Goal: Use online tool/utility

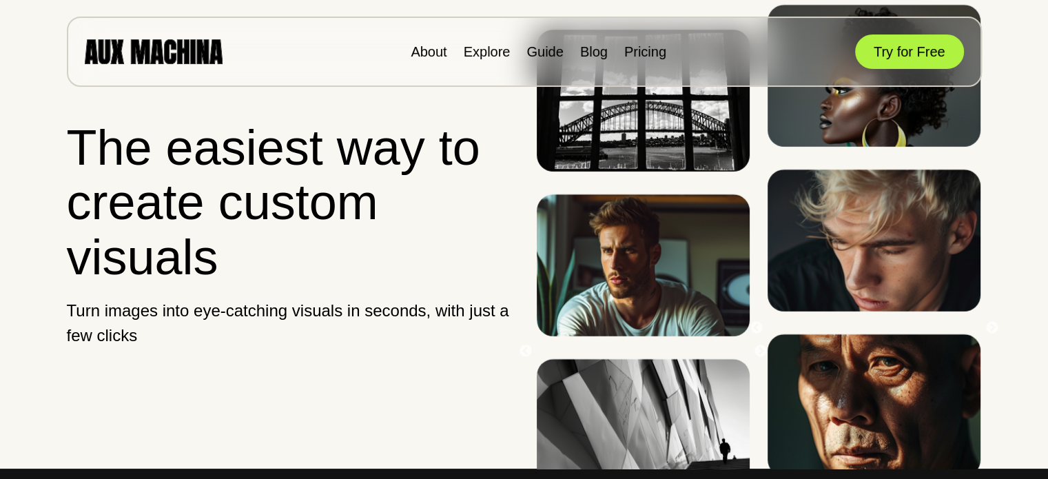
scroll to position [259, 0]
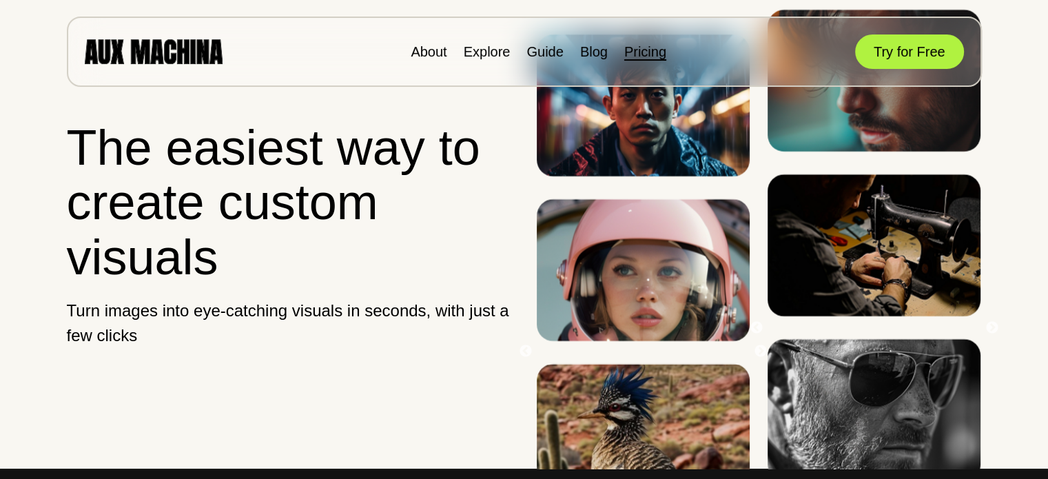
click at [644, 52] on link "Pricing" at bounding box center [646, 51] width 42 height 15
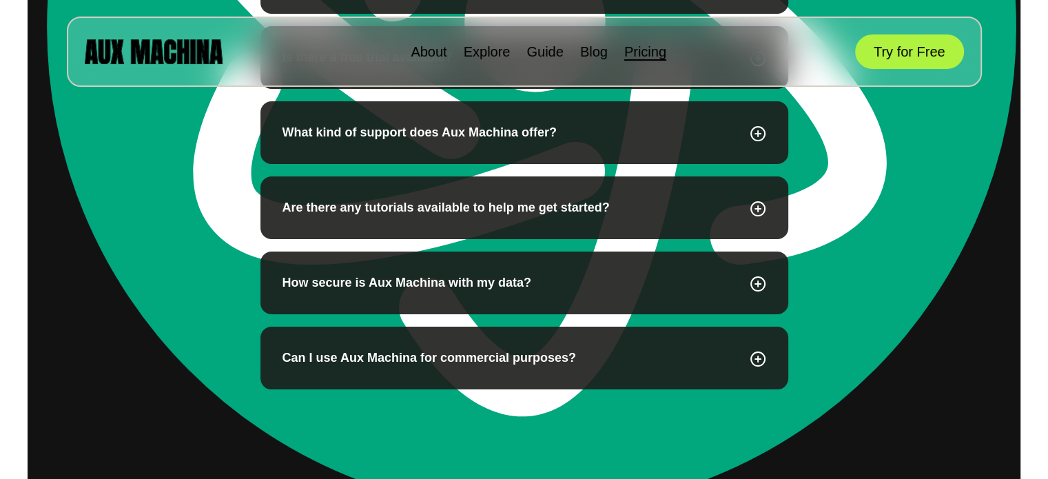
scroll to position [965, 0]
click at [757, 358] on icon at bounding box center [758, 359] width 14 height 14
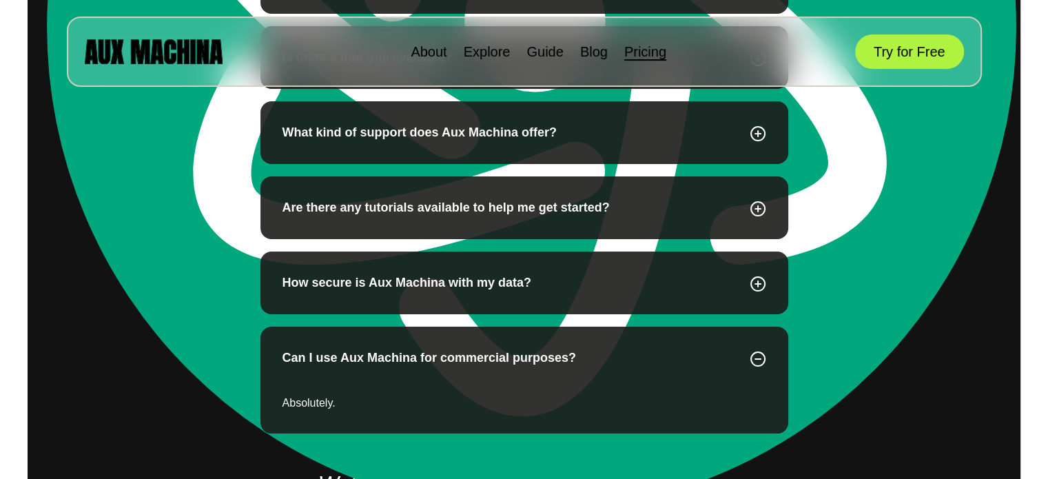
click at [756, 283] on icon at bounding box center [758, 283] width 17 height 18
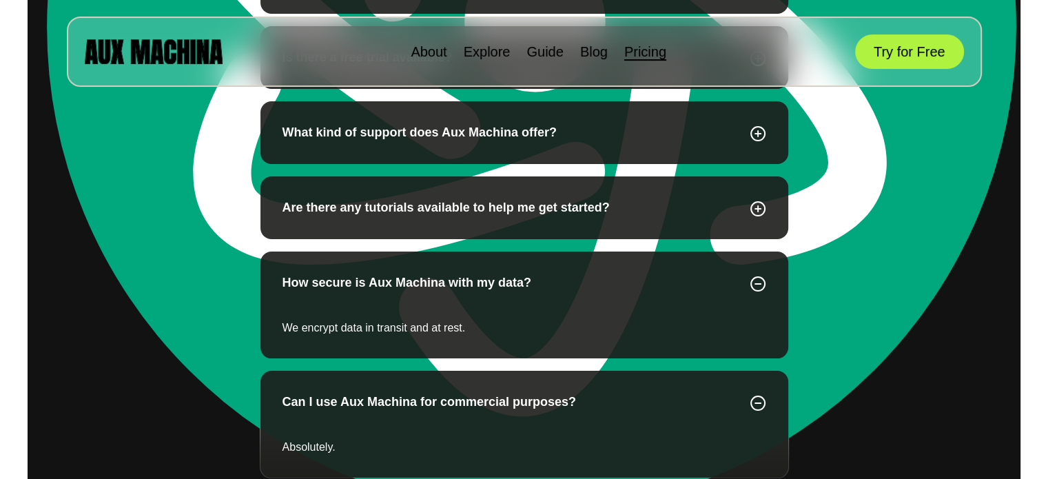
click at [757, 201] on icon at bounding box center [758, 208] width 17 height 18
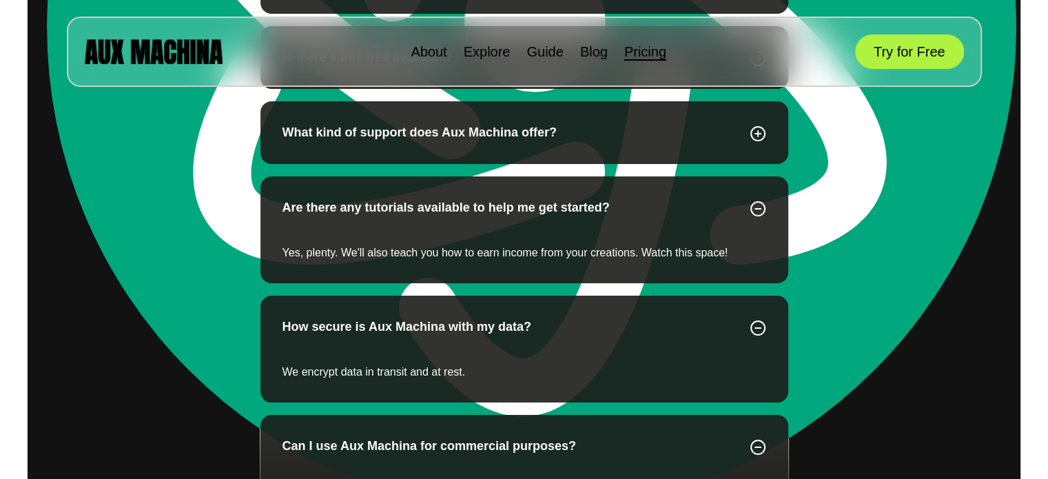
click at [761, 132] on icon at bounding box center [758, 134] width 14 height 14
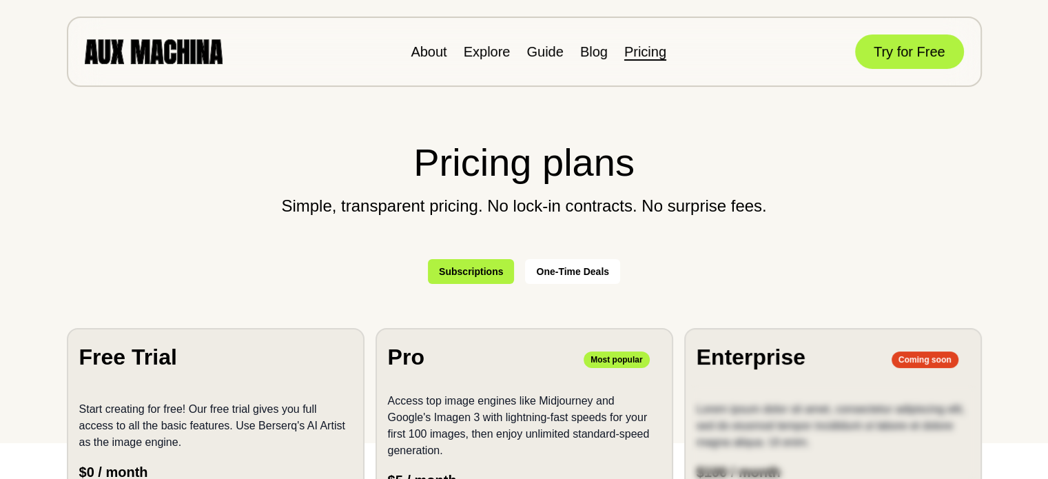
scroll to position [0, 0]
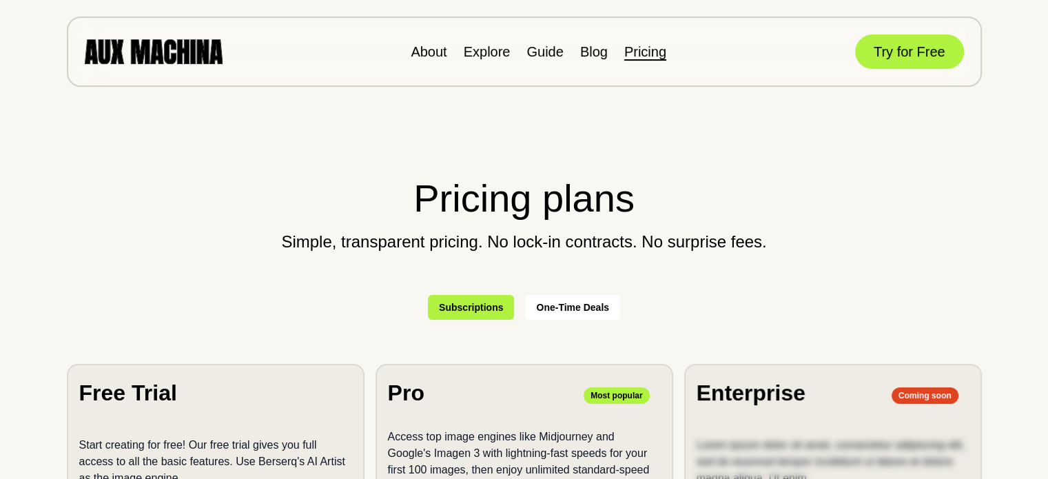
click at [567, 309] on button "One-Time Deals" at bounding box center [572, 307] width 95 height 25
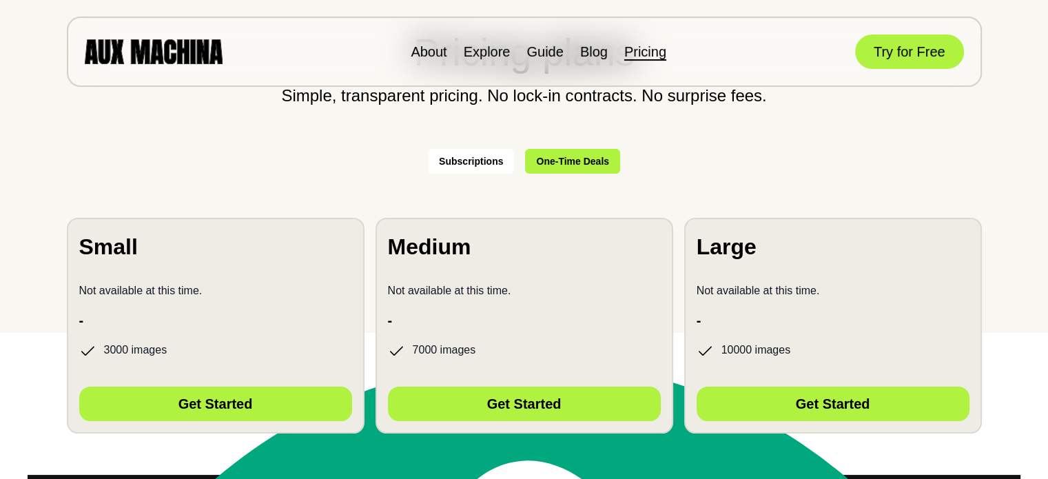
scroll to position [148, 0]
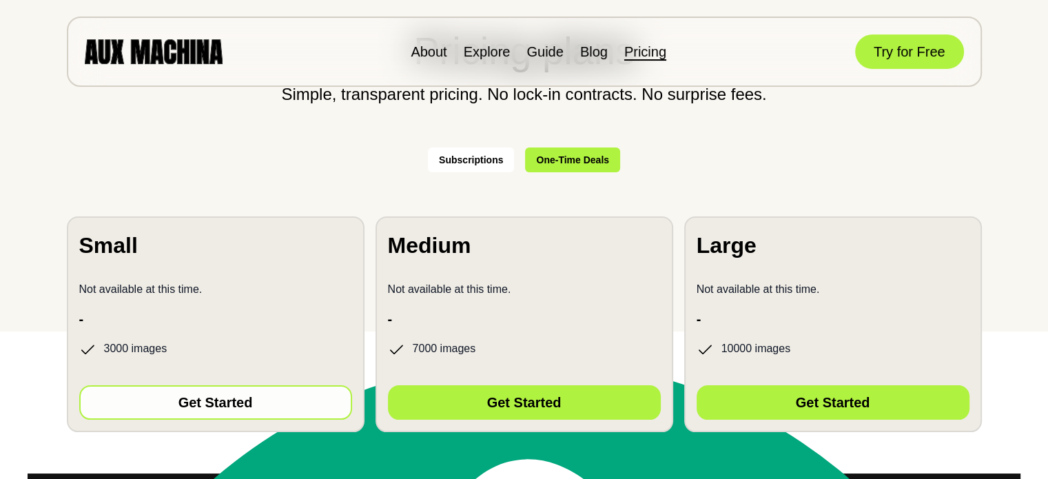
click at [210, 403] on button "Get Started" at bounding box center [215, 402] width 273 height 34
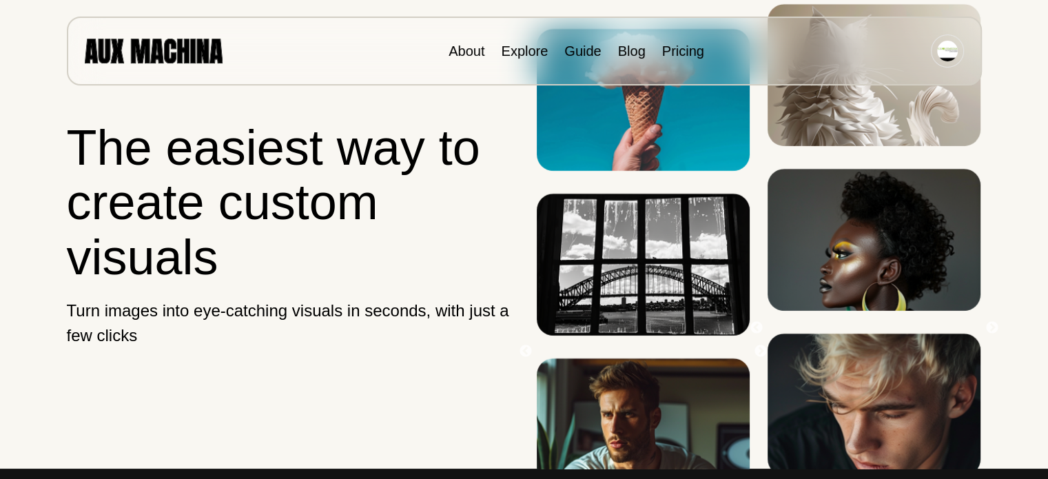
scroll to position [259, 0]
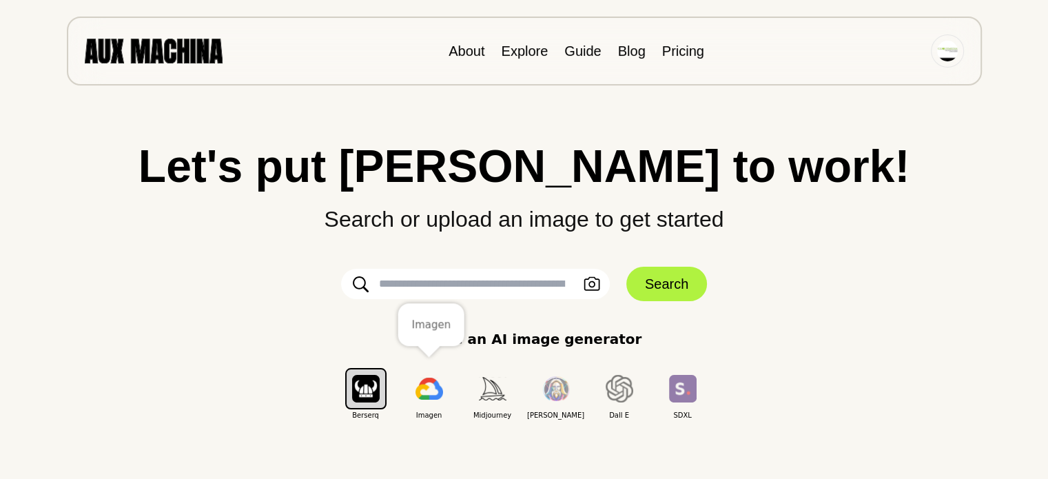
click at [428, 390] on img "button" at bounding box center [430, 389] width 28 height 22
click at [367, 393] on img "button" at bounding box center [366, 388] width 28 height 27
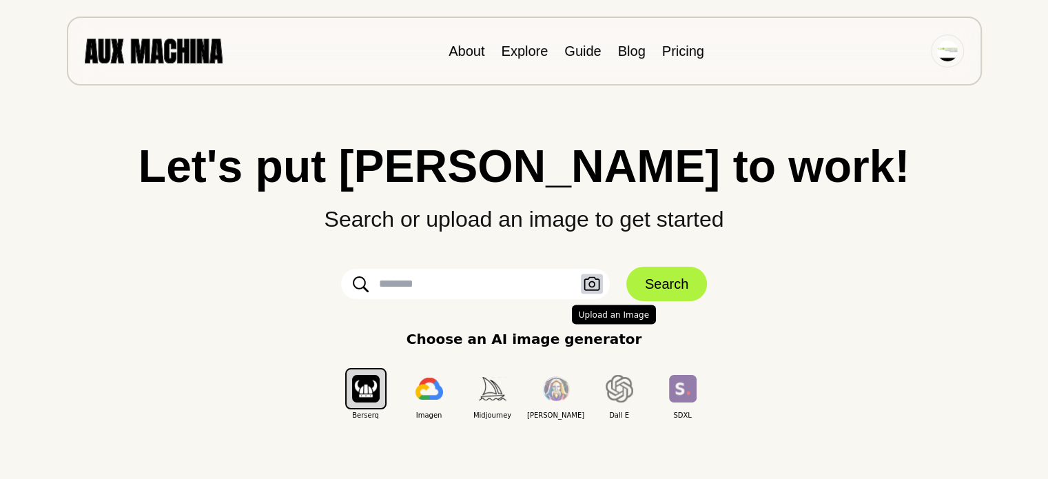
click at [591, 283] on icon "button" at bounding box center [592, 284] width 17 height 14
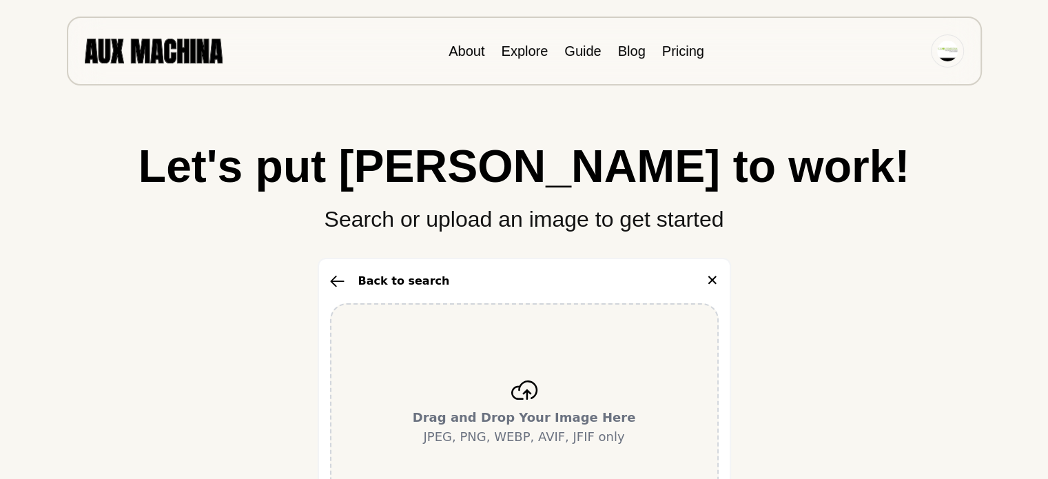
click at [546, 425] on b "Drag and Drop Your Image Here" at bounding box center [524, 417] width 223 height 14
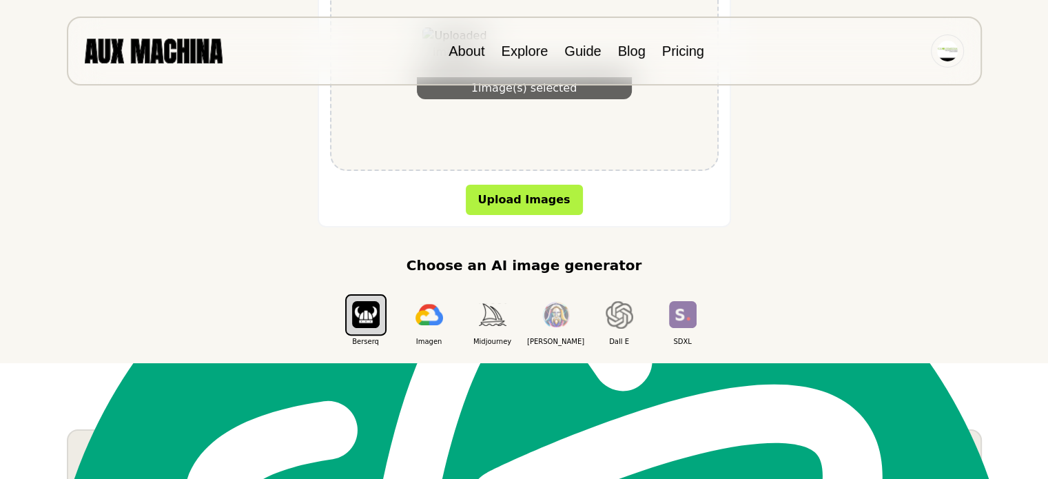
scroll to position [132, 0]
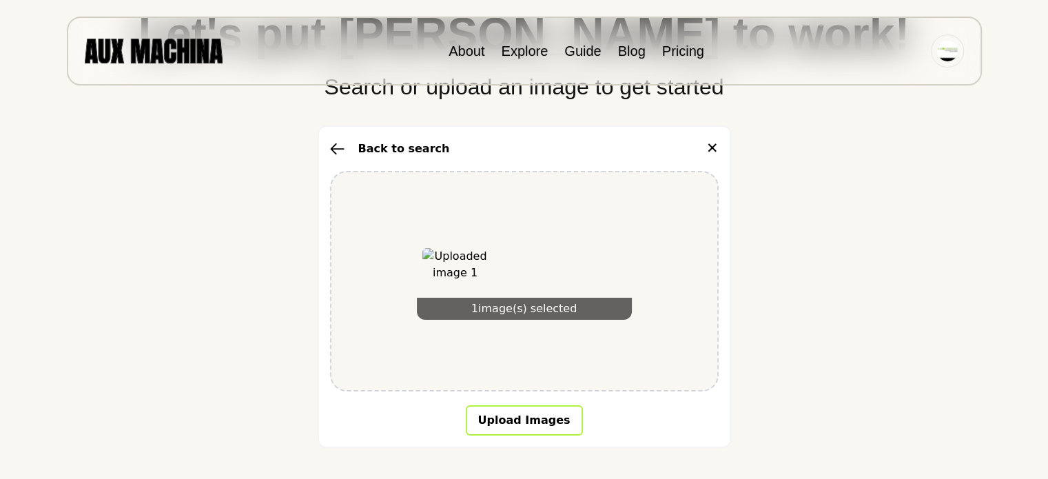
click at [515, 418] on button "Upload Images" at bounding box center [524, 420] width 117 height 30
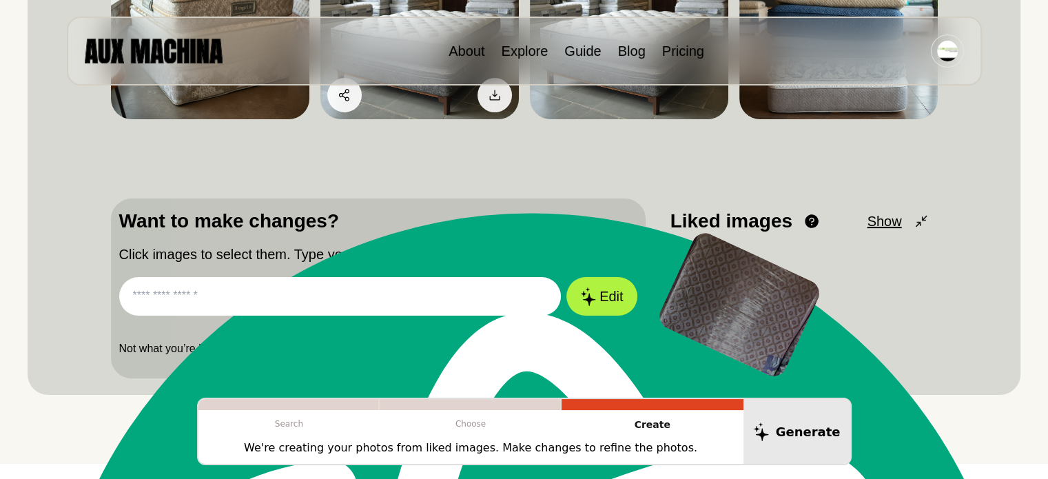
scroll to position [309, 0]
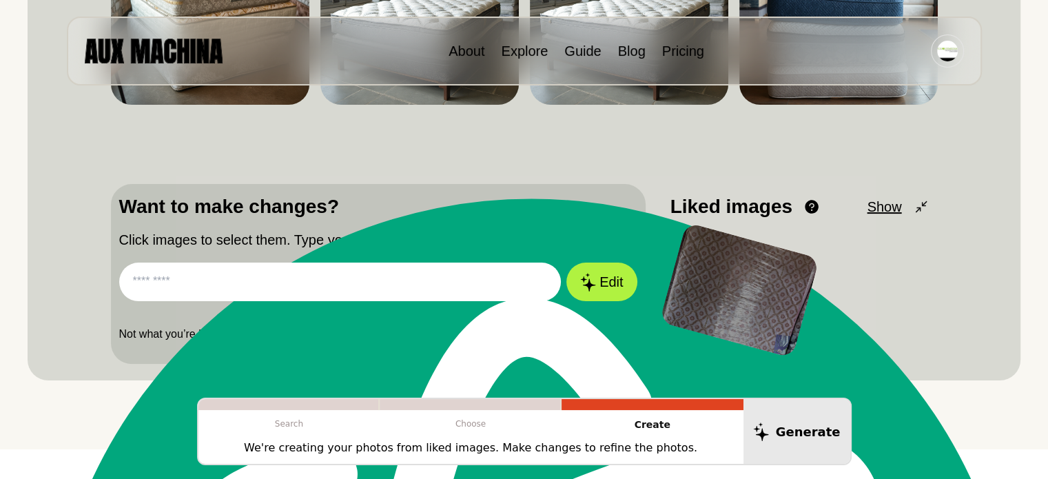
paste input "**********"
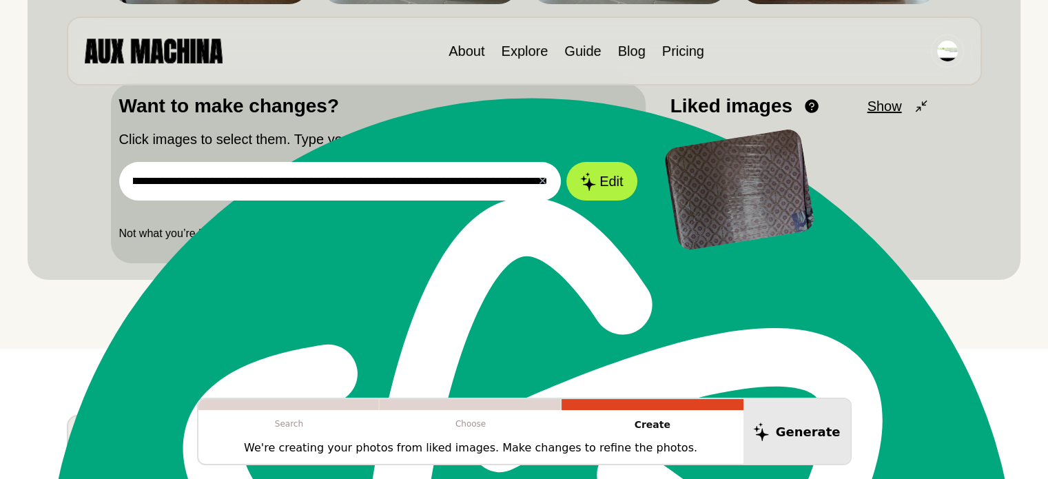
scroll to position [347, 0]
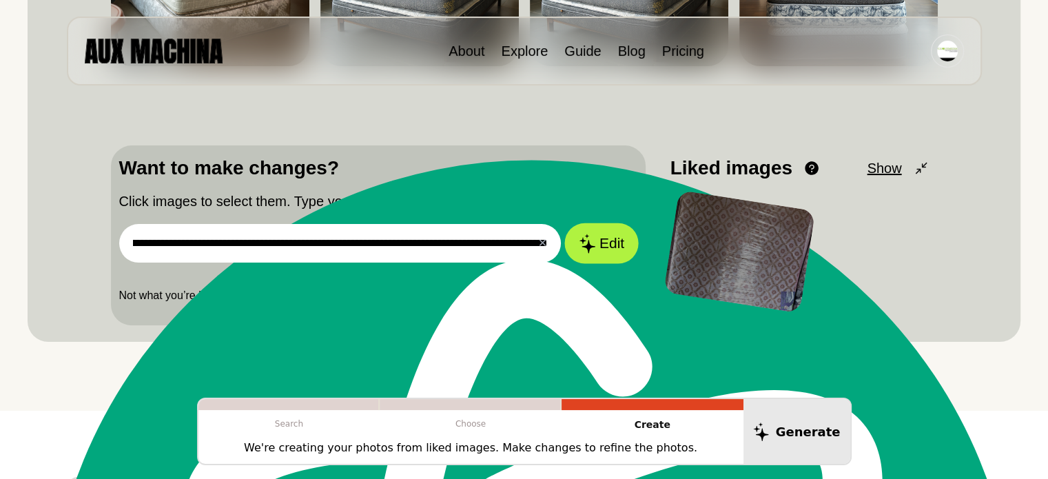
type input "**********"
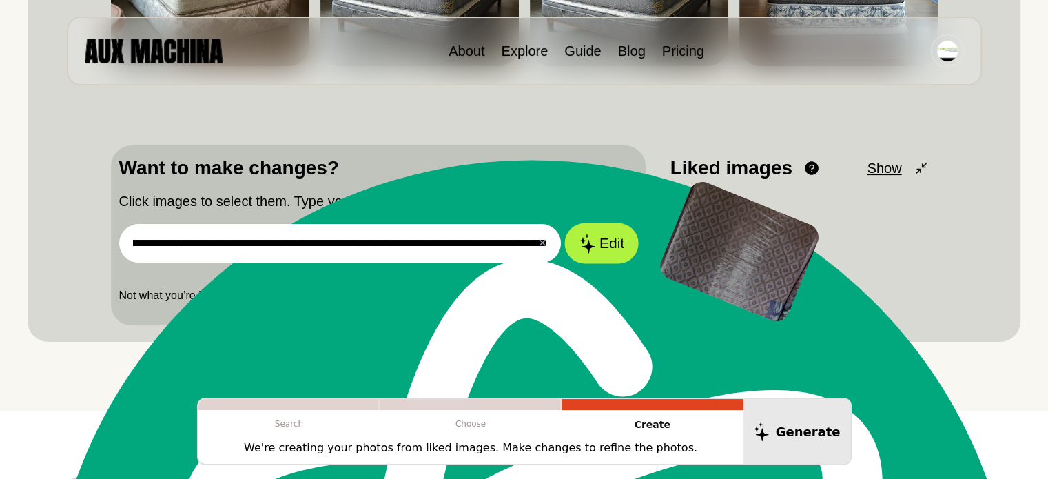
scroll to position [0, 0]
click at [610, 243] on button "Edit" at bounding box center [602, 243] width 74 height 41
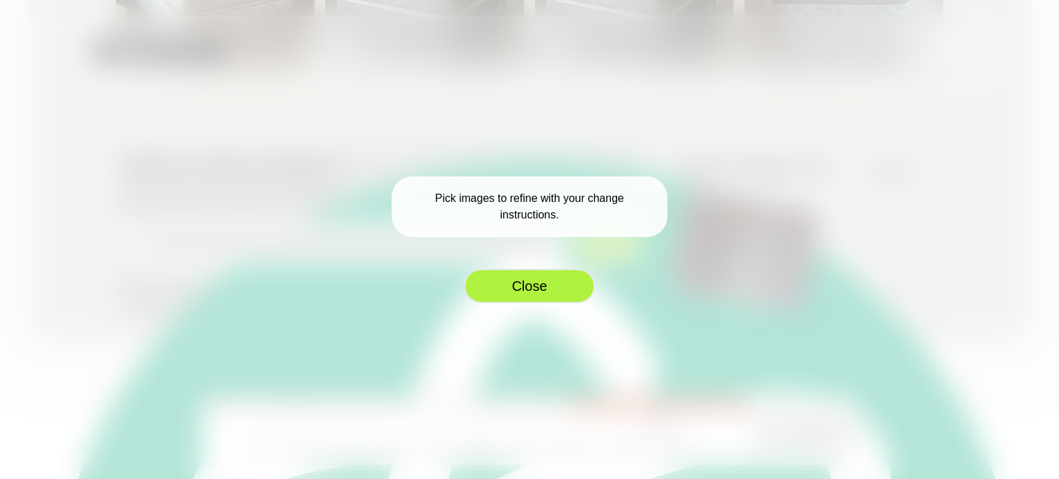
click at [527, 289] on button "Close" at bounding box center [529, 286] width 131 height 34
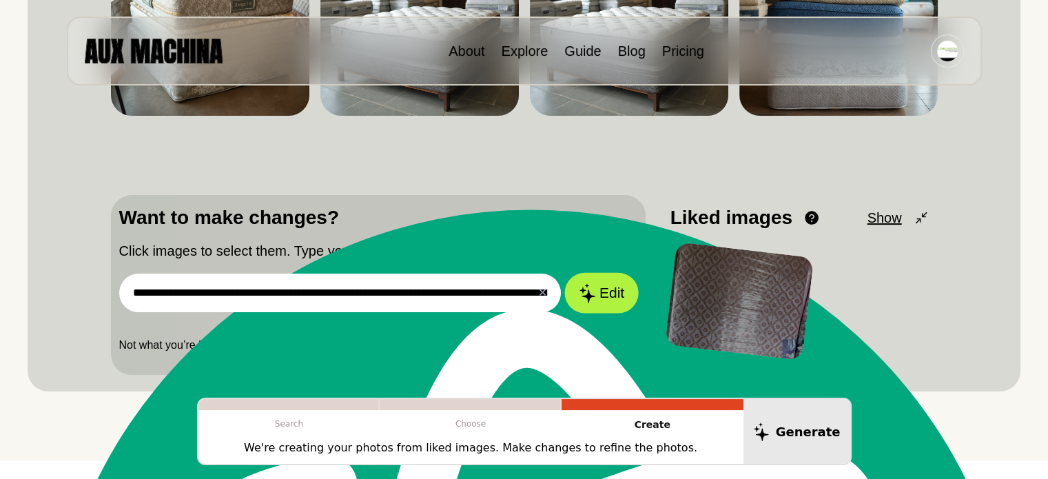
scroll to position [306, 0]
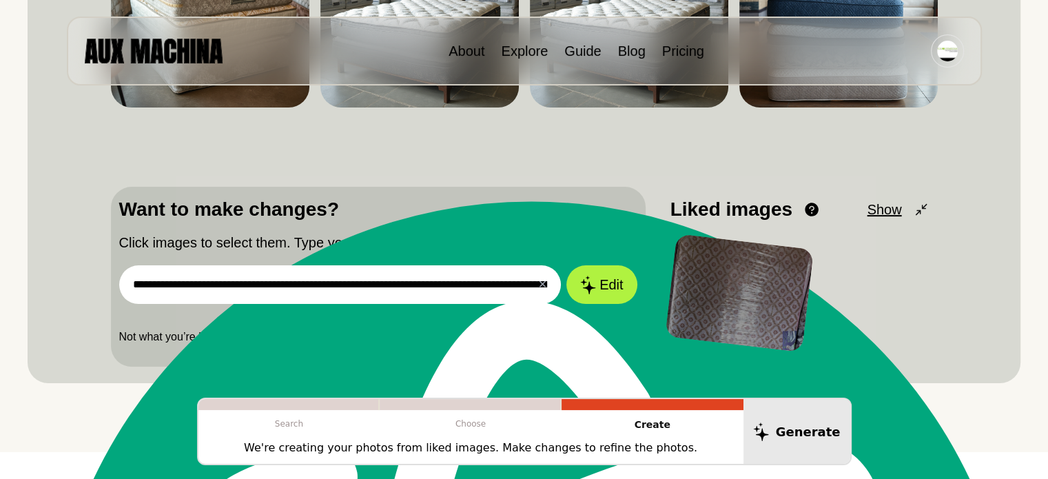
click at [625, 449] on p "We're creating your photos from liked images. Make changes to refine the photos." at bounding box center [471, 448] width 454 height 17
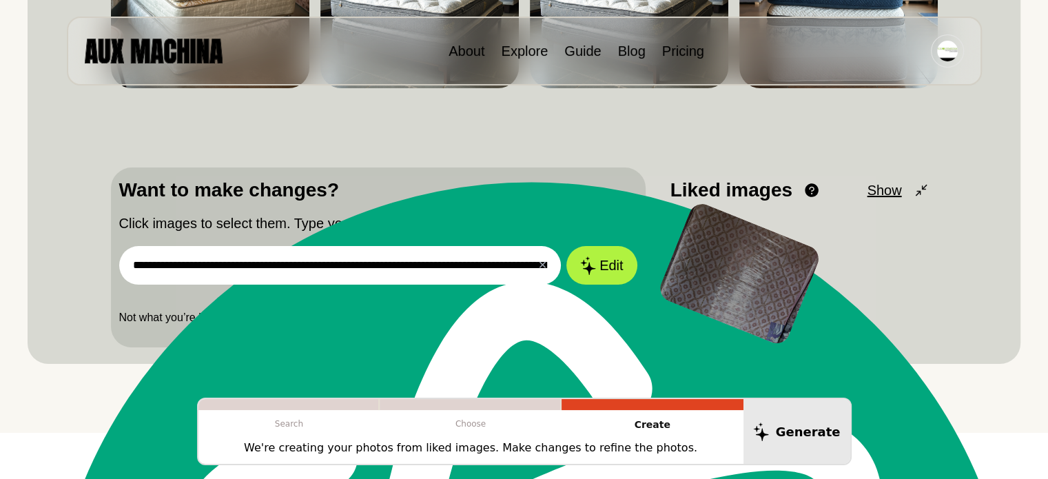
scroll to position [325, 0]
click at [787, 280] on div at bounding box center [738, 273] width 165 height 145
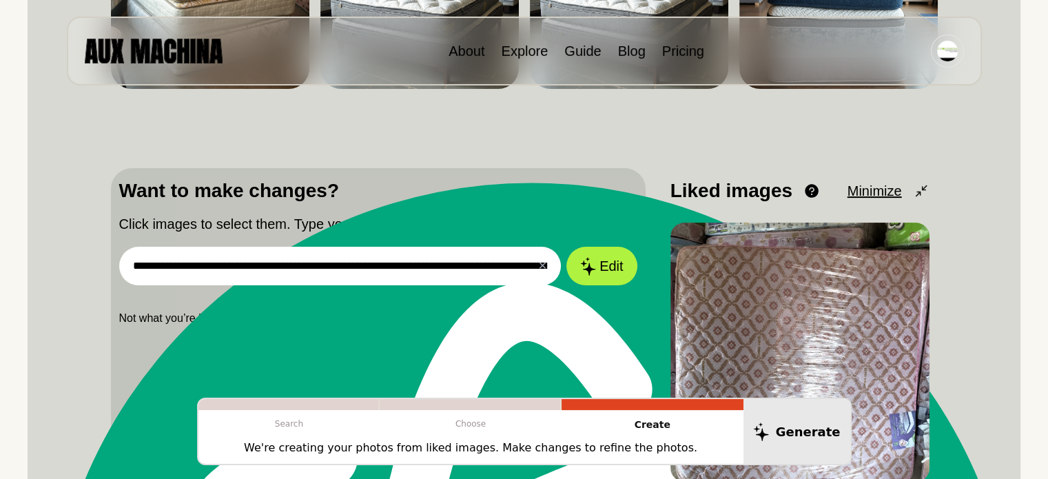
scroll to position [324, 0]
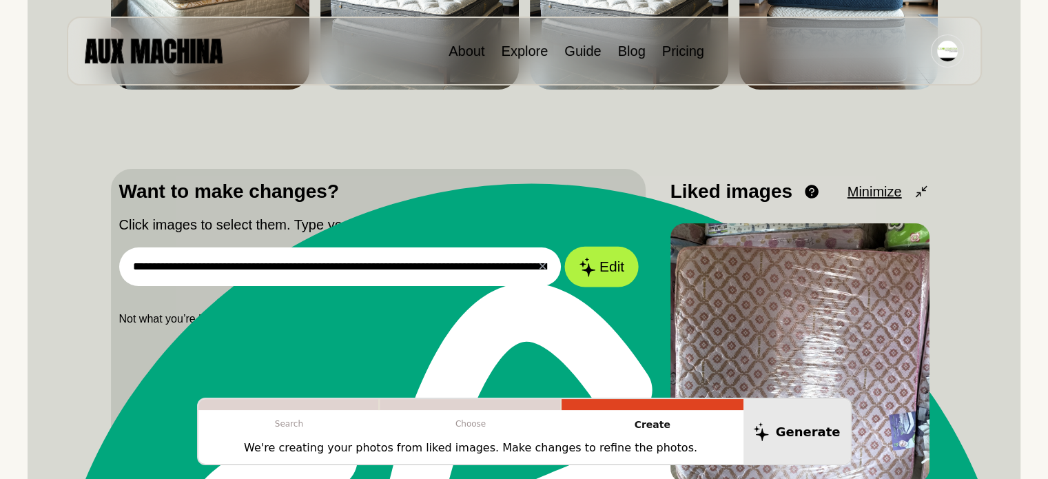
click at [602, 267] on button "Edit" at bounding box center [602, 267] width 74 height 41
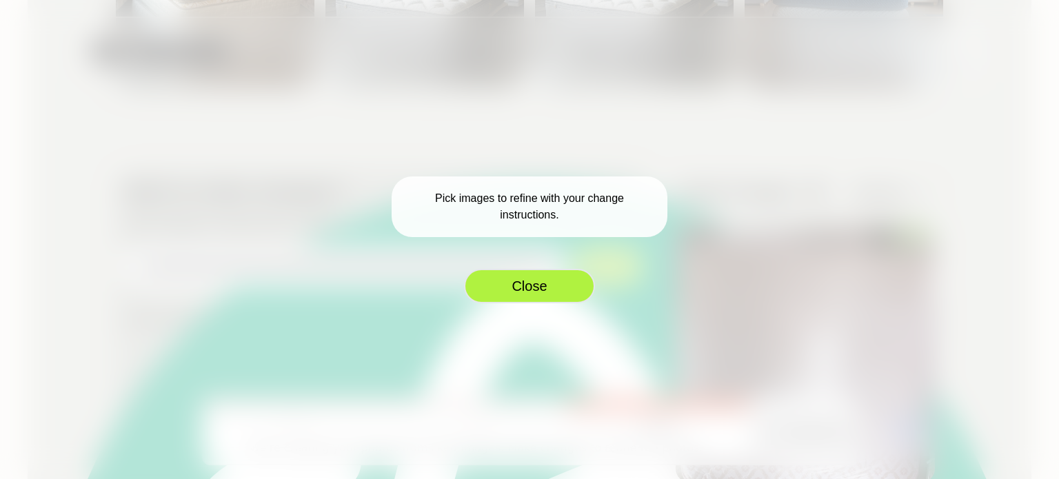
click at [513, 290] on button "Close" at bounding box center [529, 286] width 131 height 34
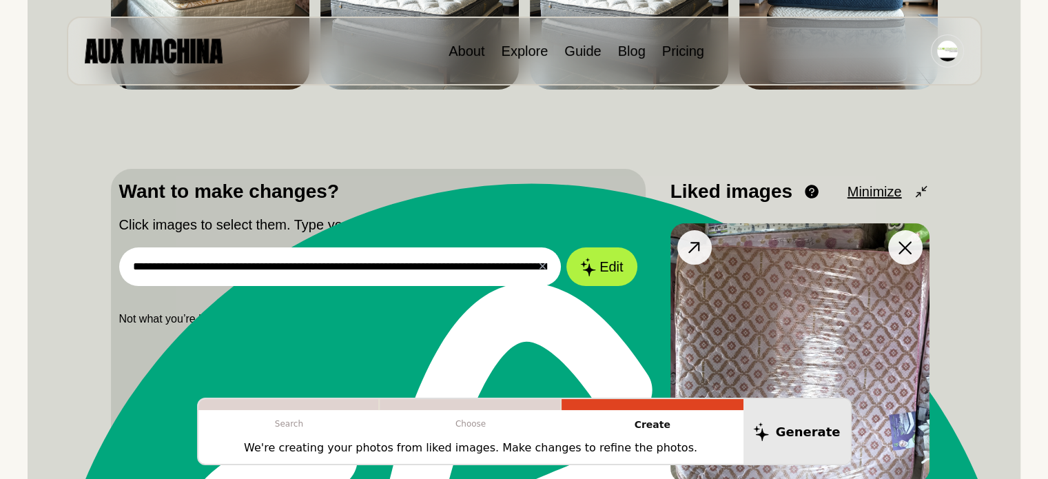
click at [783, 292] on img at bounding box center [800, 352] width 259 height 259
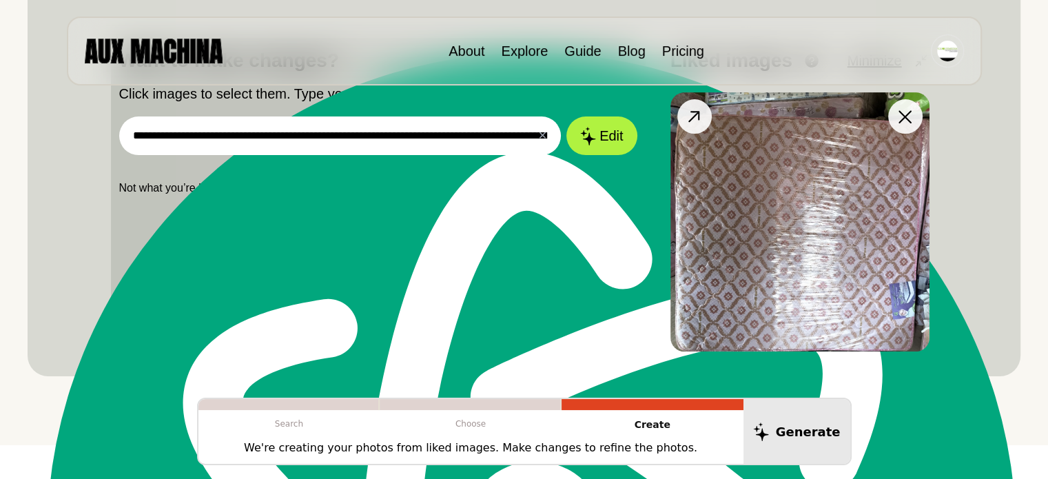
scroll to position [455, 0]
click at [691, 115] on icon at bounding box center [695, 117] width 20 height 20
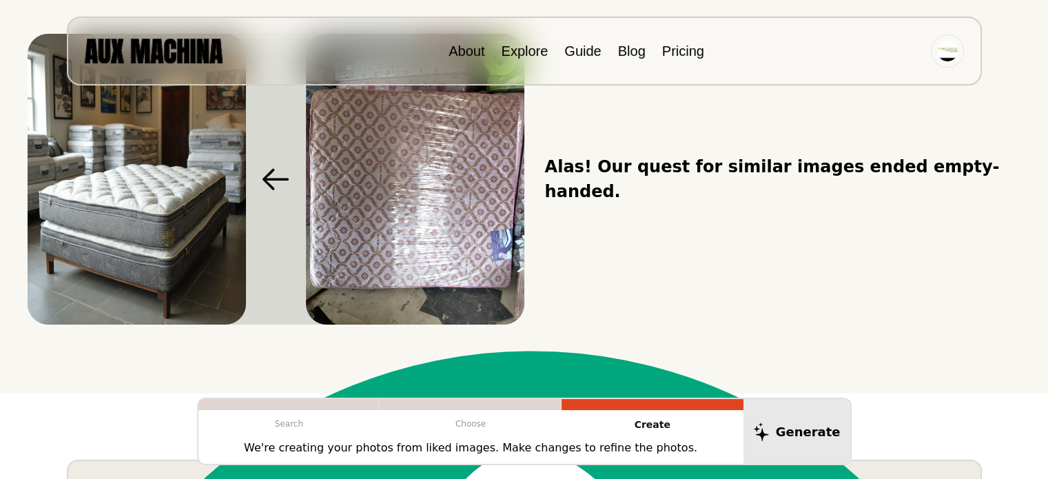
scroll to position [170, 0]
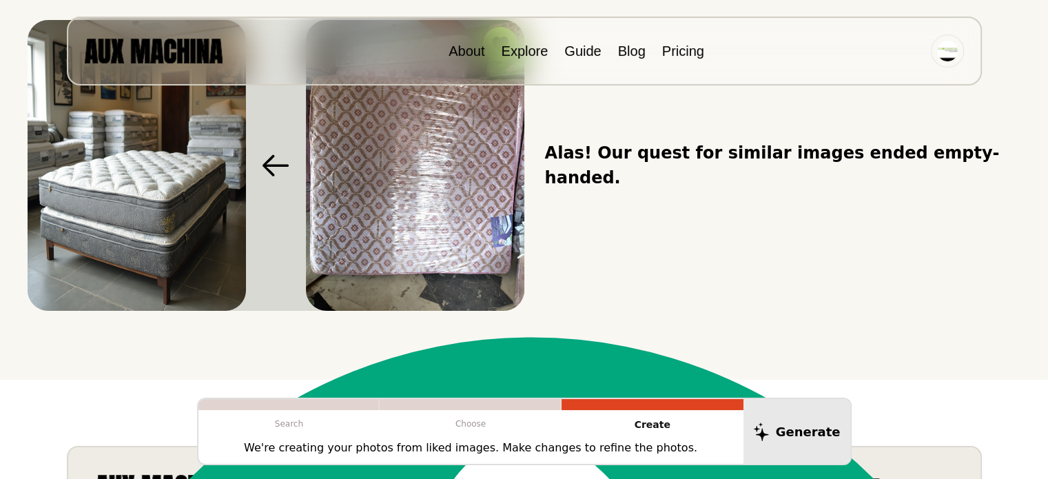
click at [613, 407] on div at bounding box center [653, 404] width 182 height 11
click at [651, 425] on p "Create" at bounding box center [653, 425] width 182 height 30
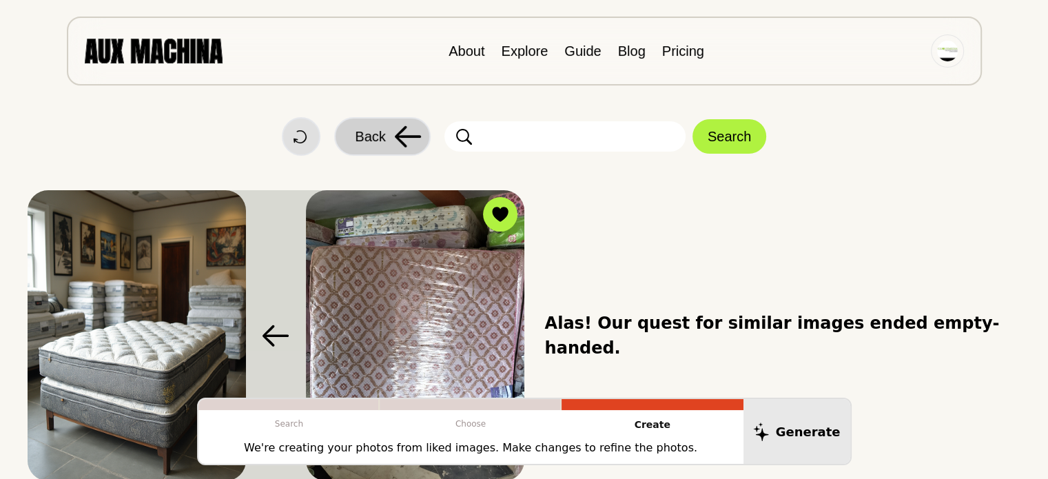
click at [378, 139] on span "Back" at bounding box center [370, 136] width 30 height 21
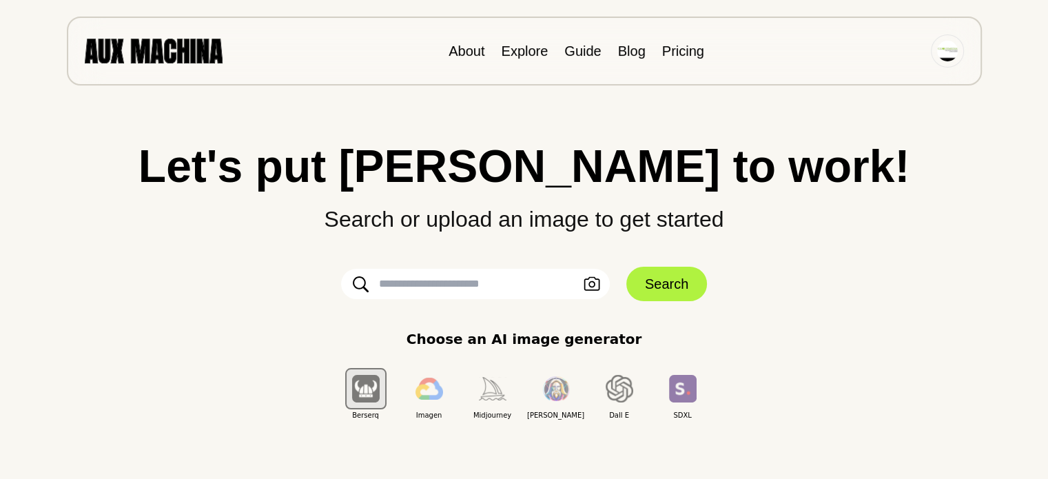
click at [428, 281] on input "text" at bounding box center [475, 284] width 269 height 30
paste input "**********"
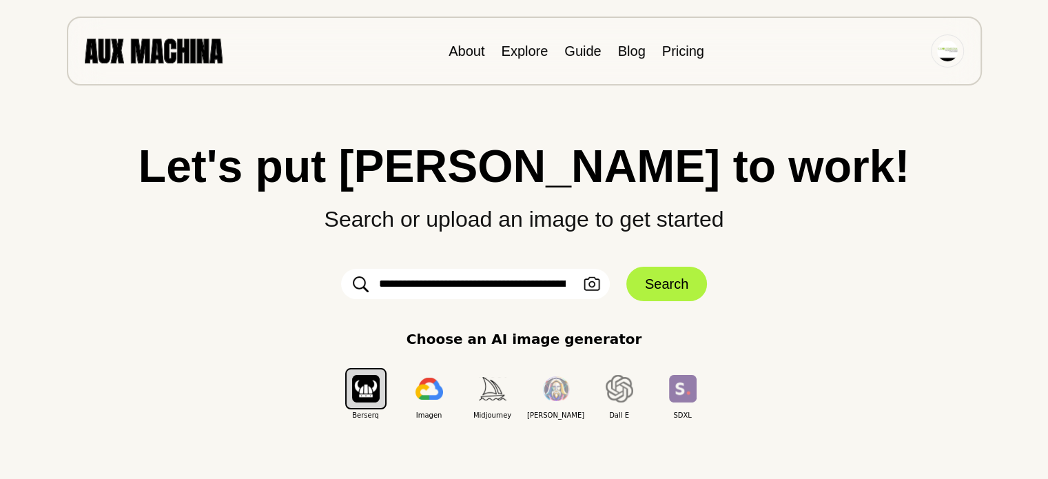
scroll to position [0, 2703]
type input "**********"
click at [594, 285] on icon "button" at bounding box center [592, 284] width 16 height 14
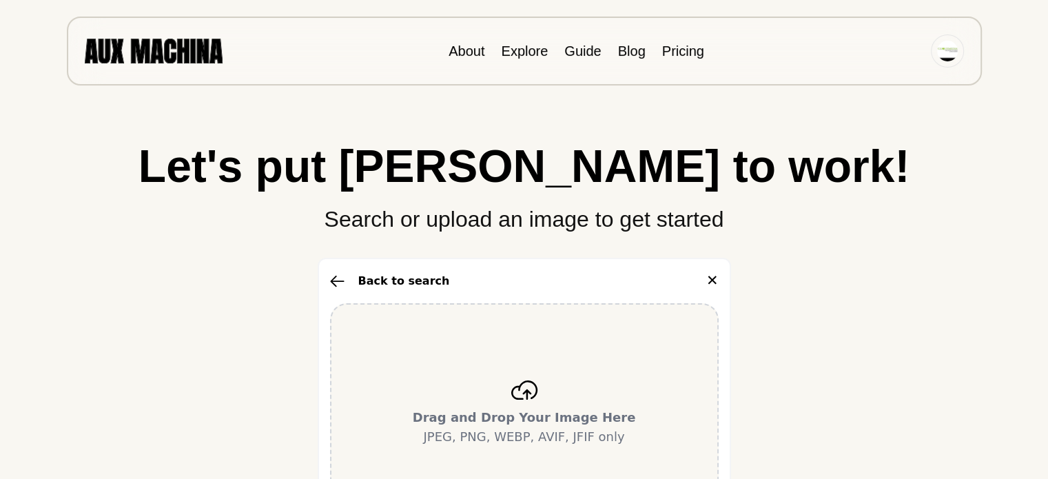
click at [531, 386] on icon at bounding box center [525, 390] width 28 height 19
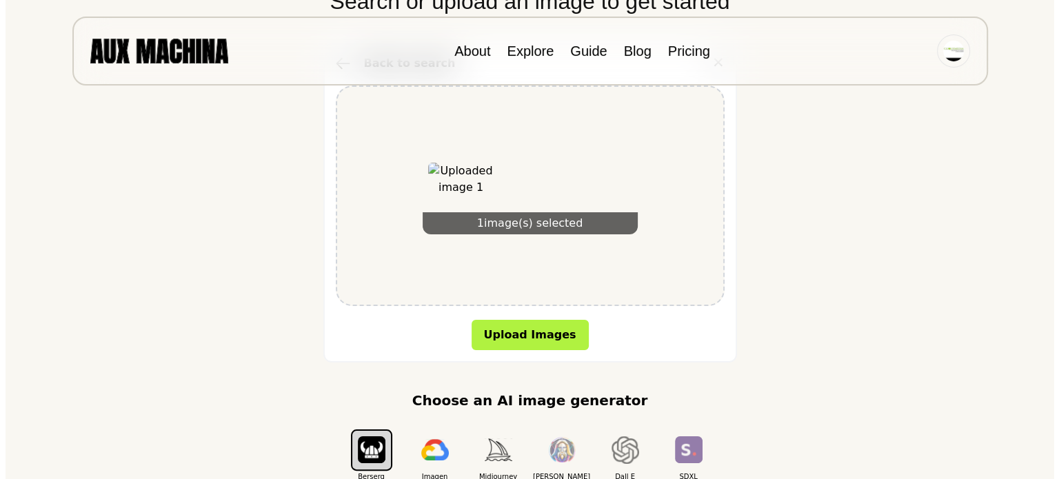
scroll to position [262, 0]
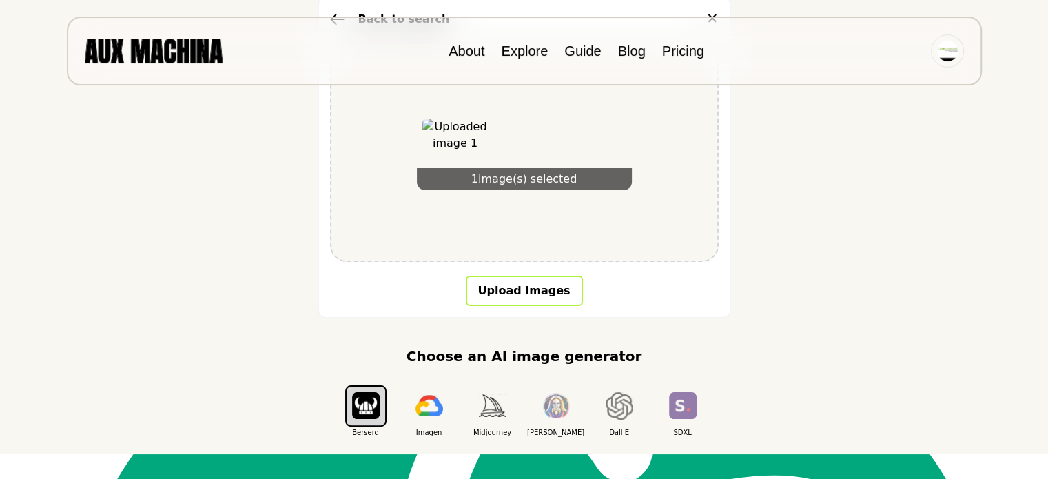
click at [529, 290] on button "Upload Images" at bounding box center [524, 291] width 117 height 30
